Goal: Task Accomplishment & Management: Use online tool/utility

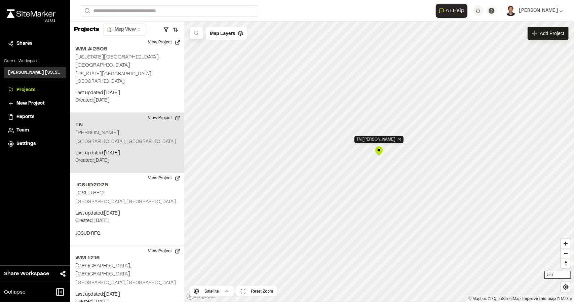
scroll to position [240, 0]
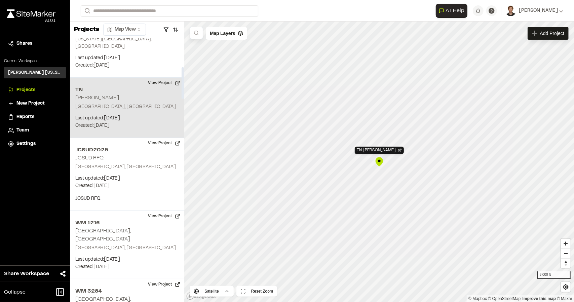
click at [170, 115] on p "Last updated: Aug 14, 2025" at bounding box center [127, 118] width 104 height 7
click at [173, 78] on button "View Project" at bounding box center [164, 83] width 40 height 11
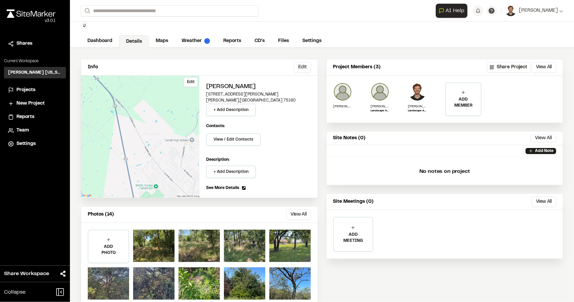
scroll to position [32, 0]
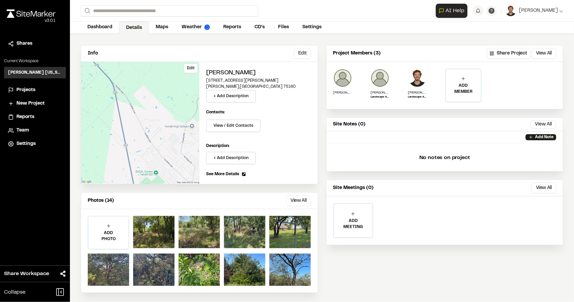
click at [140, 110] on div "Edit" at bounding box center [140, 123] width 118 height 122
click at [161, 26] on link "Maps" at bounding box center [162, 28] width 27 height 13
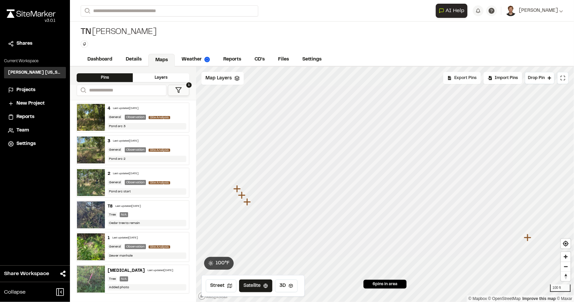
click at [473, 83] on div "Export Pins" at bounding box center [462, 78] width 38 height 12
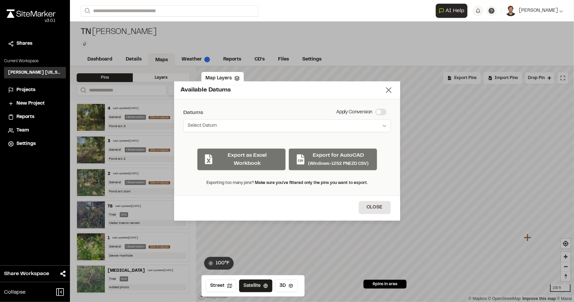
click at [388, 92] on icon at bounding box center [388, 89] width 9 height 9
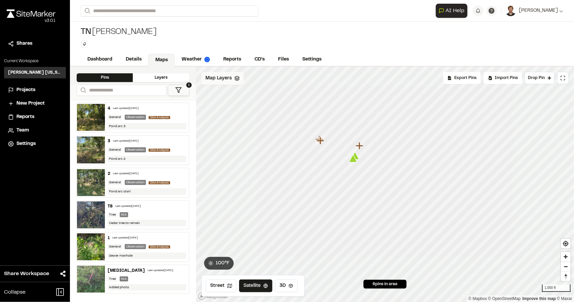
click at [223, 80] on span "Map Layers" at bounding box center [219, 78] width 26 height 7
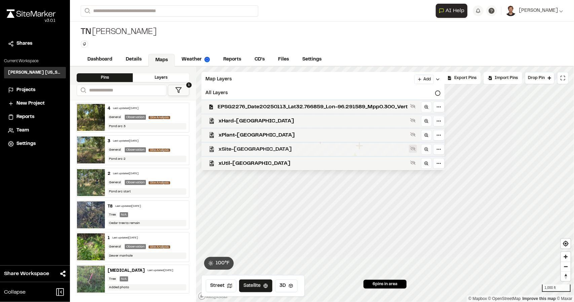
click at [416, 148] on icon at bounding box center [412, 149] width 5 height 4
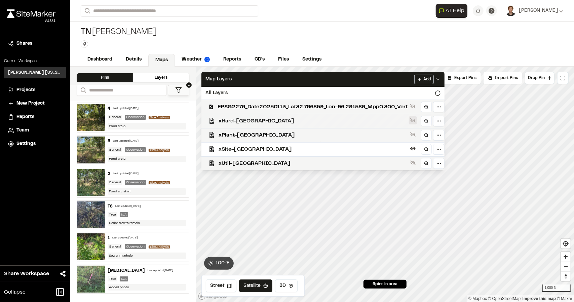
click at [416, 119] on icon at bounding box center [412, 120] width 5 height 4
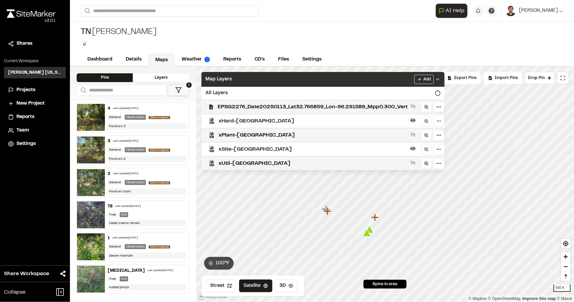
click at [441, 77] on icon at bounding box center [437, 79] width 5 height 5
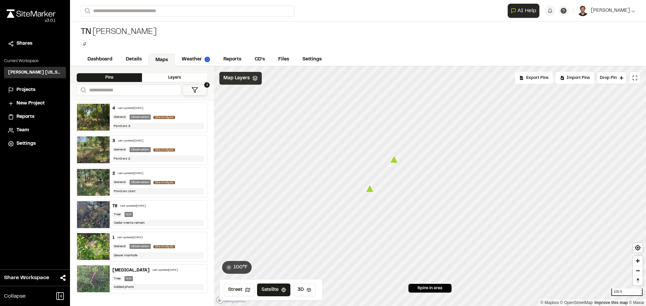
drag, startPoint x: 367, startPoint y: 194, endPoint x: 371, endPoint y: 191, distance: 4.8
click at [371, 191] on icon "Map marker" at bounding box center [370, 189] width 8 height 8
